Goal: Task Accomplishment & Management: Manage account settings

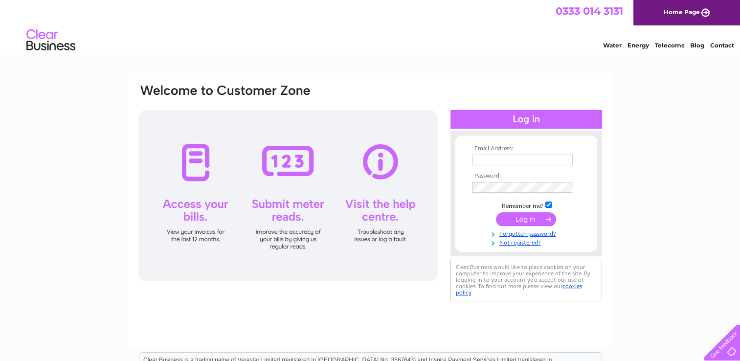
type input "irtransport@aol.com"
click at [533, 220] on input "submit" at bounding box center [526, 219] width 60 height 14
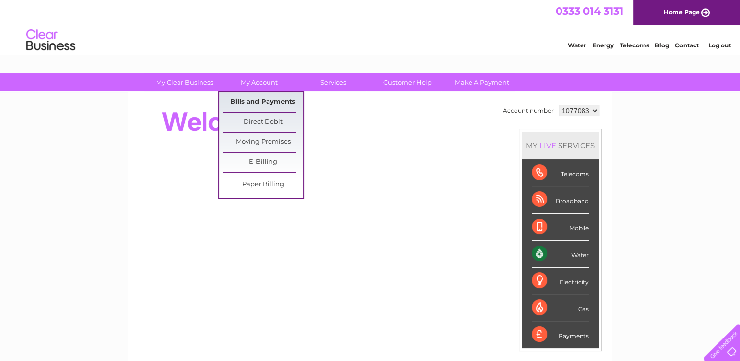
click at [262, 102] on link "Bills and Payments" at bounding box center [263, 102] width 81 height 20
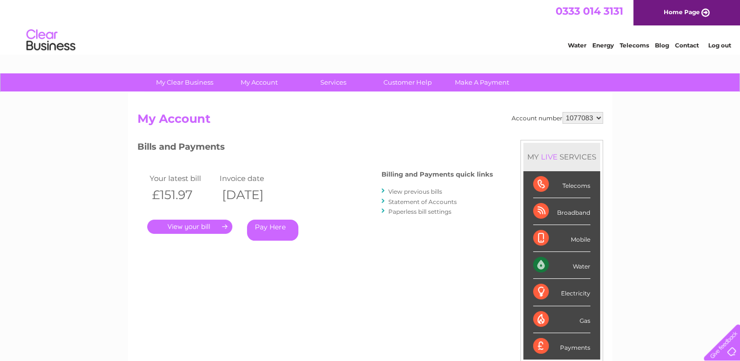
click at [207, 226] on link "." at bounding box center [189, 227] width 85 height 14
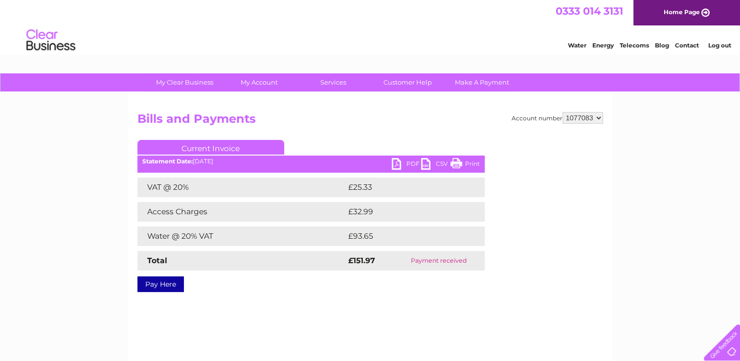
click at [399, 163] on link "PDF" at bounding box center [406, 165] width 29 height 14
